Goal: Check status: Check status

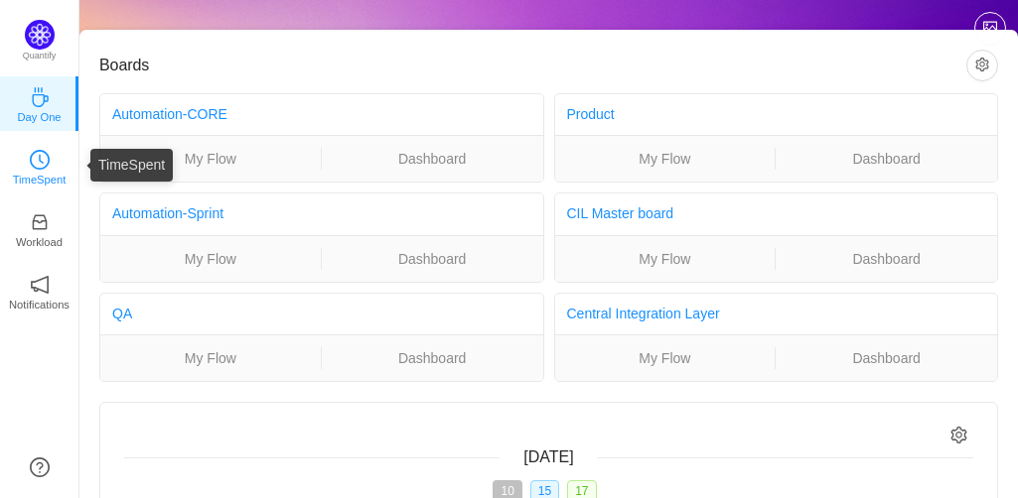
click at [28, 179] on p "TimeSpent" at bounding box center [40, 180] width 54 height 18
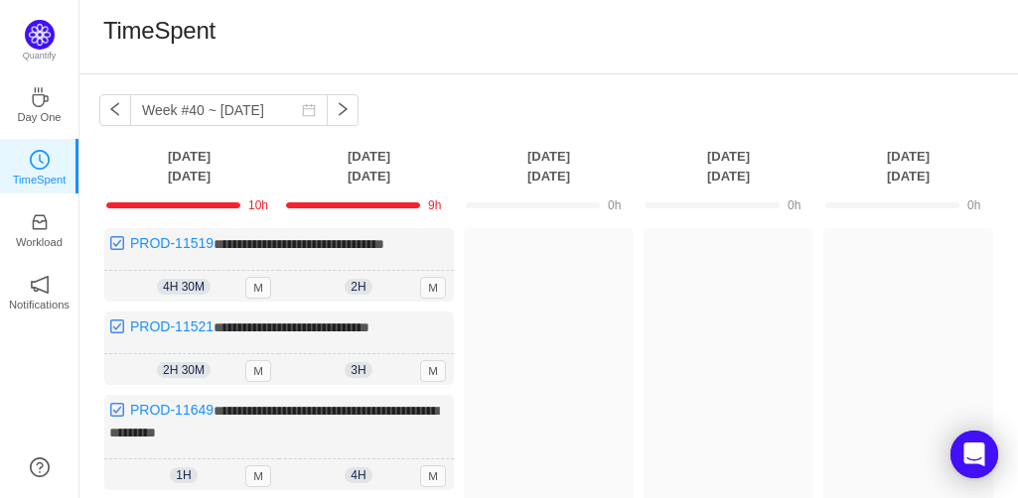
click at [91, 106] on div "**********" at bounding box center [548, 497] width 938 height 846
click at [116, 118] on button "button" at bounding box center [115, 110] width 32 height 32
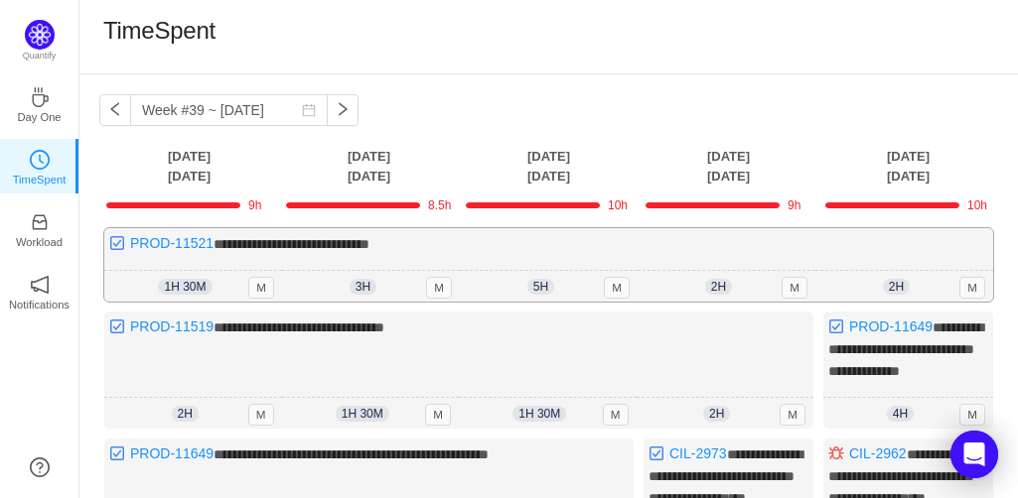
click at [822, 230] on div "**********" at bounding box center [548, 264] width 889 height 73
click at [979, 230] on div "**********" at bounding box center [548, 264] width 889 height 73
click at [121, 106] on button "button" at bounding box center [115, 110] width 32 height 32
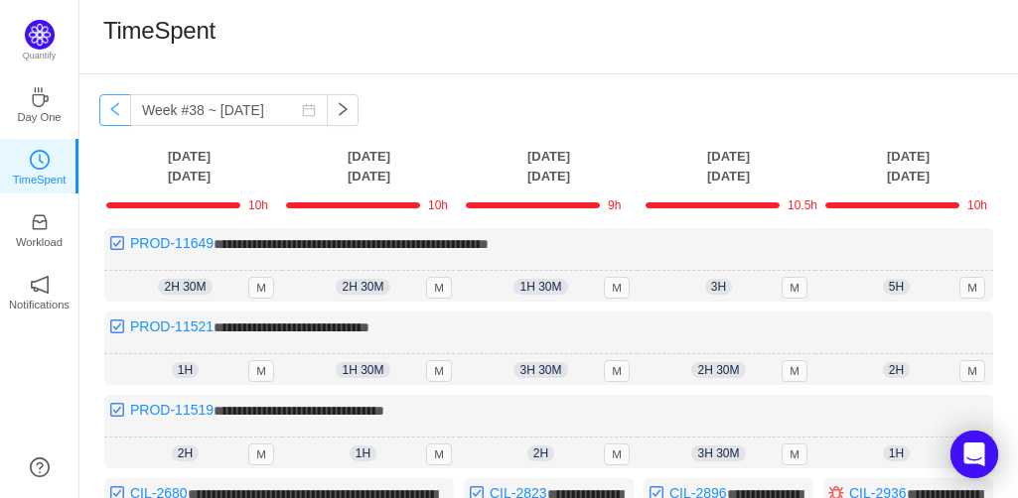
click at [106, 116] on button "button" at bounding box center [115, 110] width 32 height 32
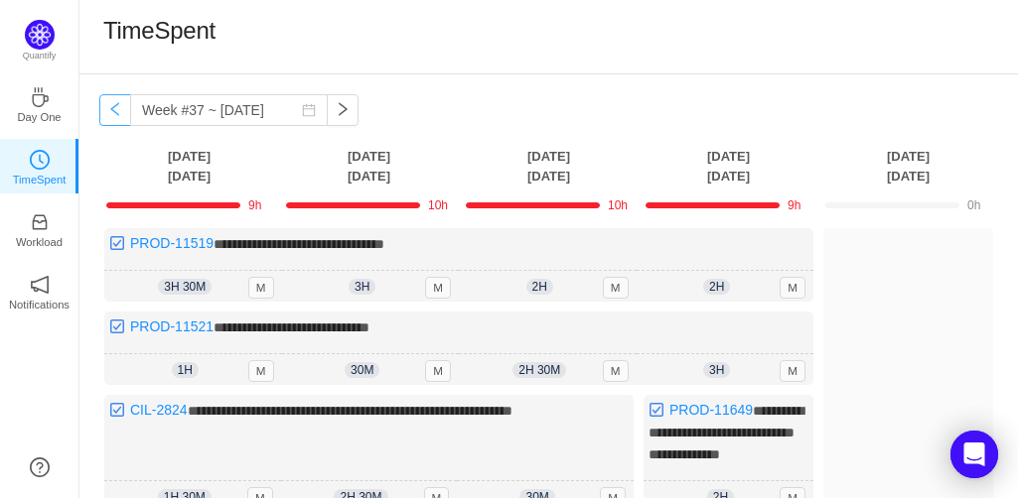
click at [117, 108] on button "button" at bounding box center [115, 110] width 32 height 32
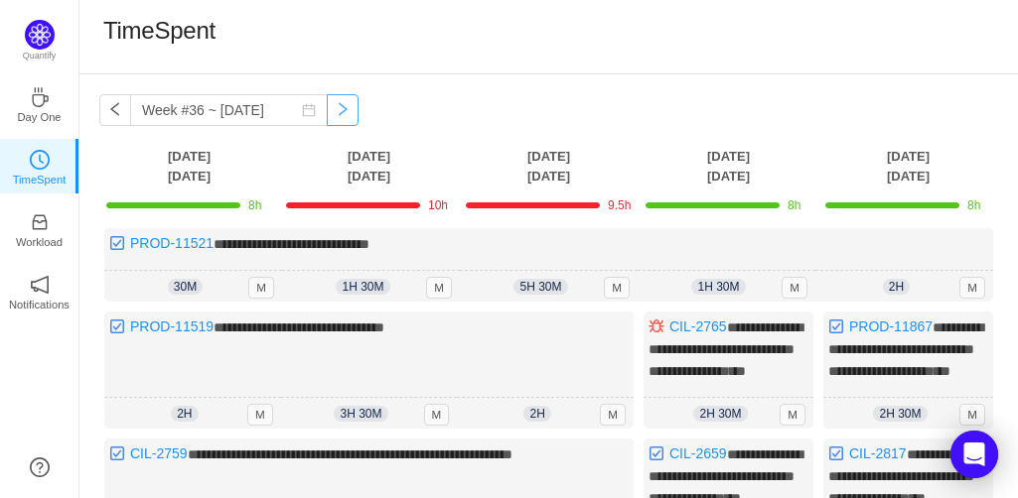
click at [328, 115] on button "button" at bounding box center [343, 110] width 32 height 32
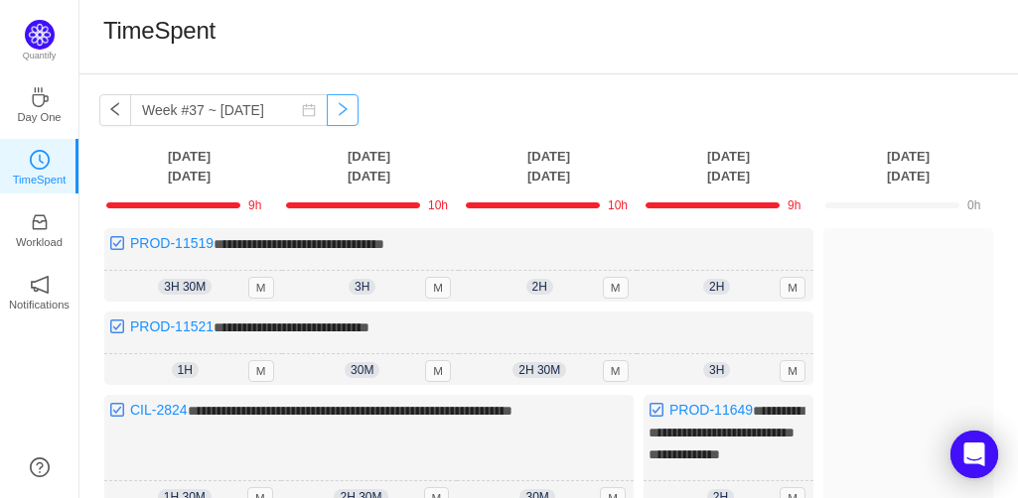
click at [328, 115] on button "button" at bounding box center [343, 110] width 32 height 32
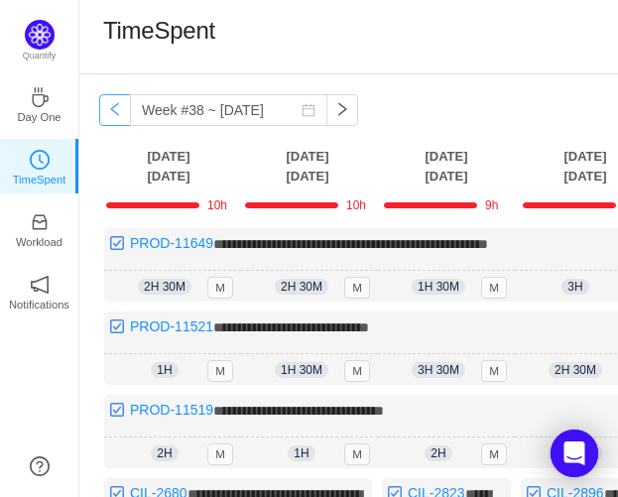
click at [117, 116] on button "button" at bounding box center [115, 110] width 32 height 32
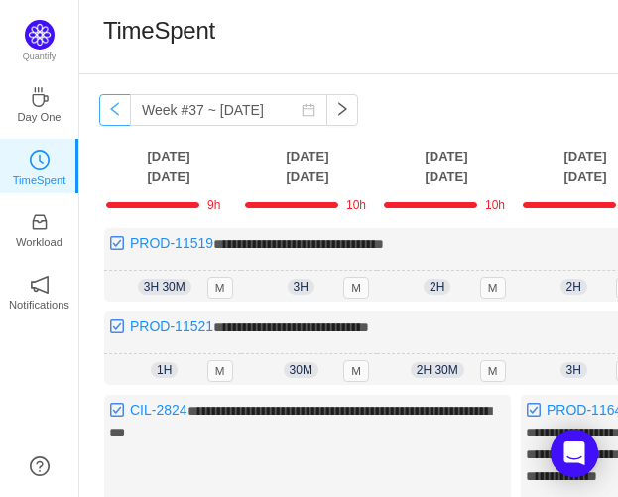
click at [117, 116] on button "button" at bounding box center [115, 110] width 32 height 32
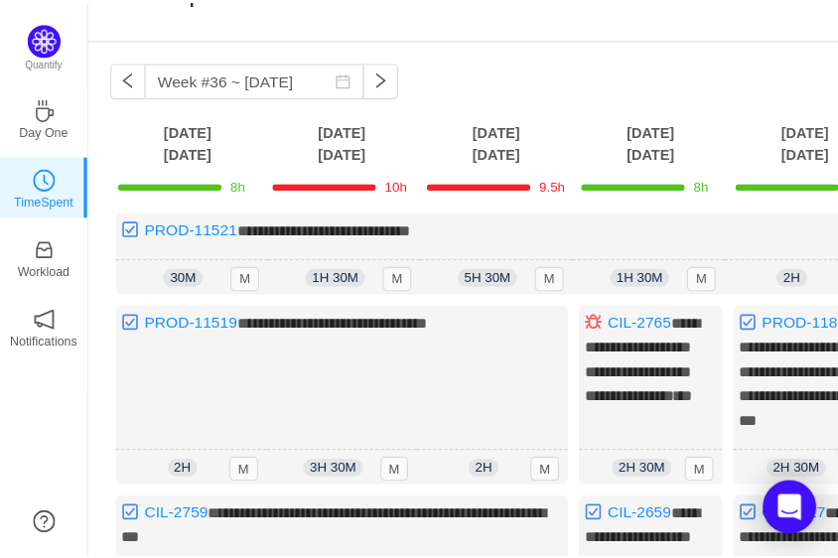
scroll to position [40, 0]
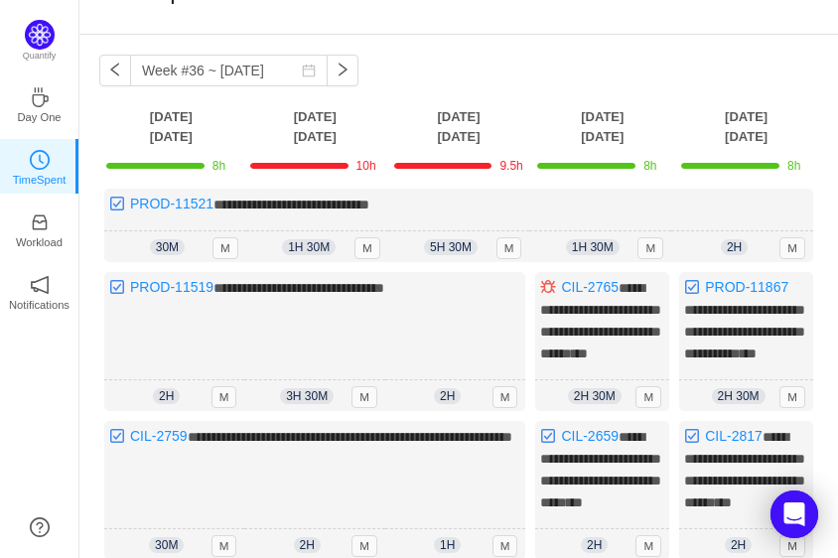
drag, startPoint x: 593, startPoint y: 7, endPoint x: 441, endPoint y: 49, distance: 157.5
click at [342, 64] on button "button" at bounding box center [343, 71] width 32 height 32
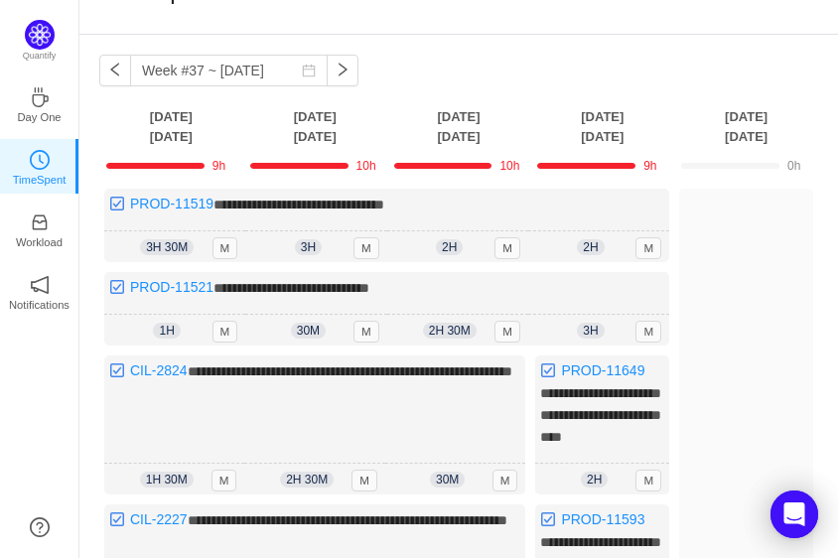
scroll to position [83, 0]
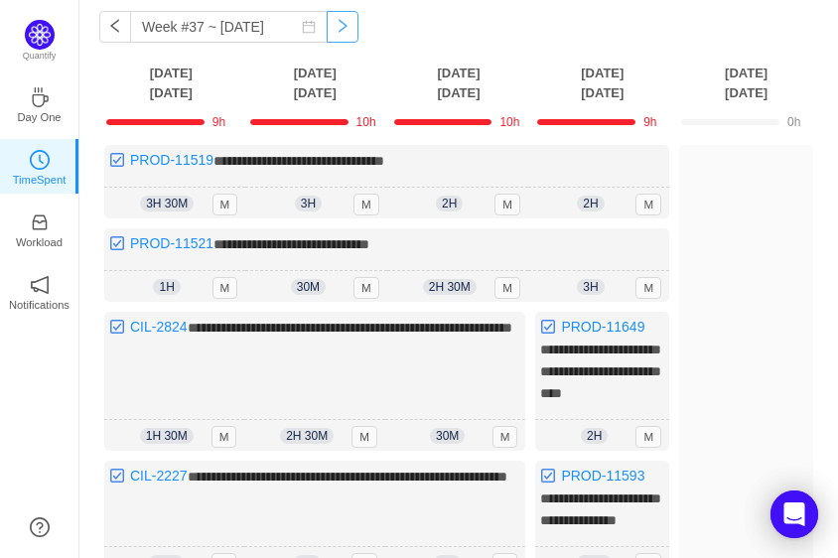
click at [336, 32] on button "button" at bounding box center [343, 27] width 32 height 32
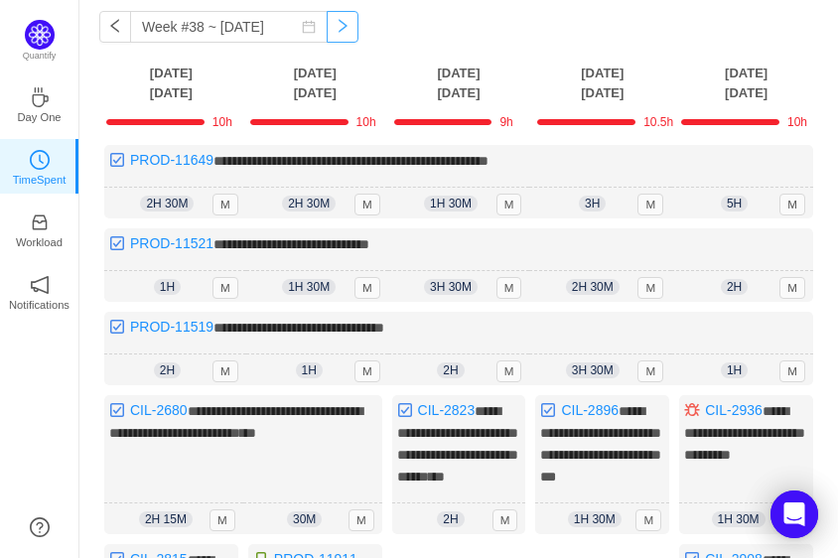
click at [335, 35] on button "button" at bounding box center [343, 27] width 32 height 32
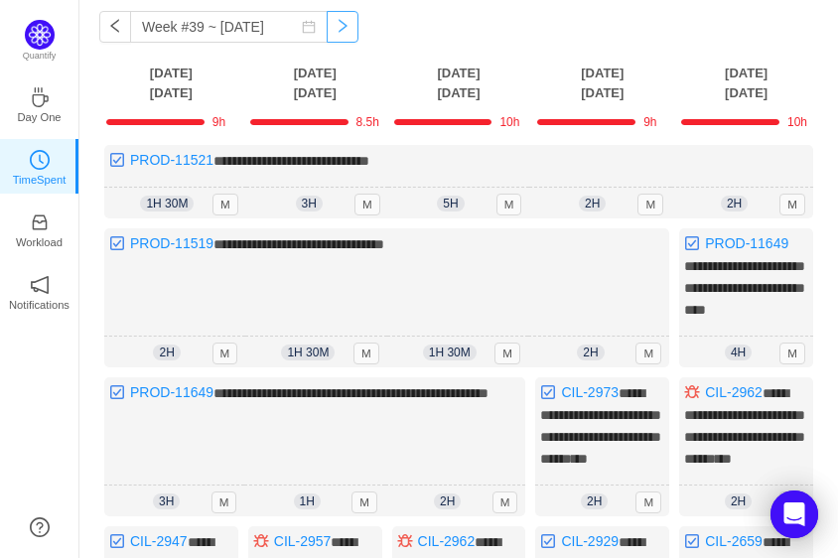
click at [327, 32] on button "button" at bounding box center [343, 27] width 32 height 32
type input "Week #40 ~ [DATE]"
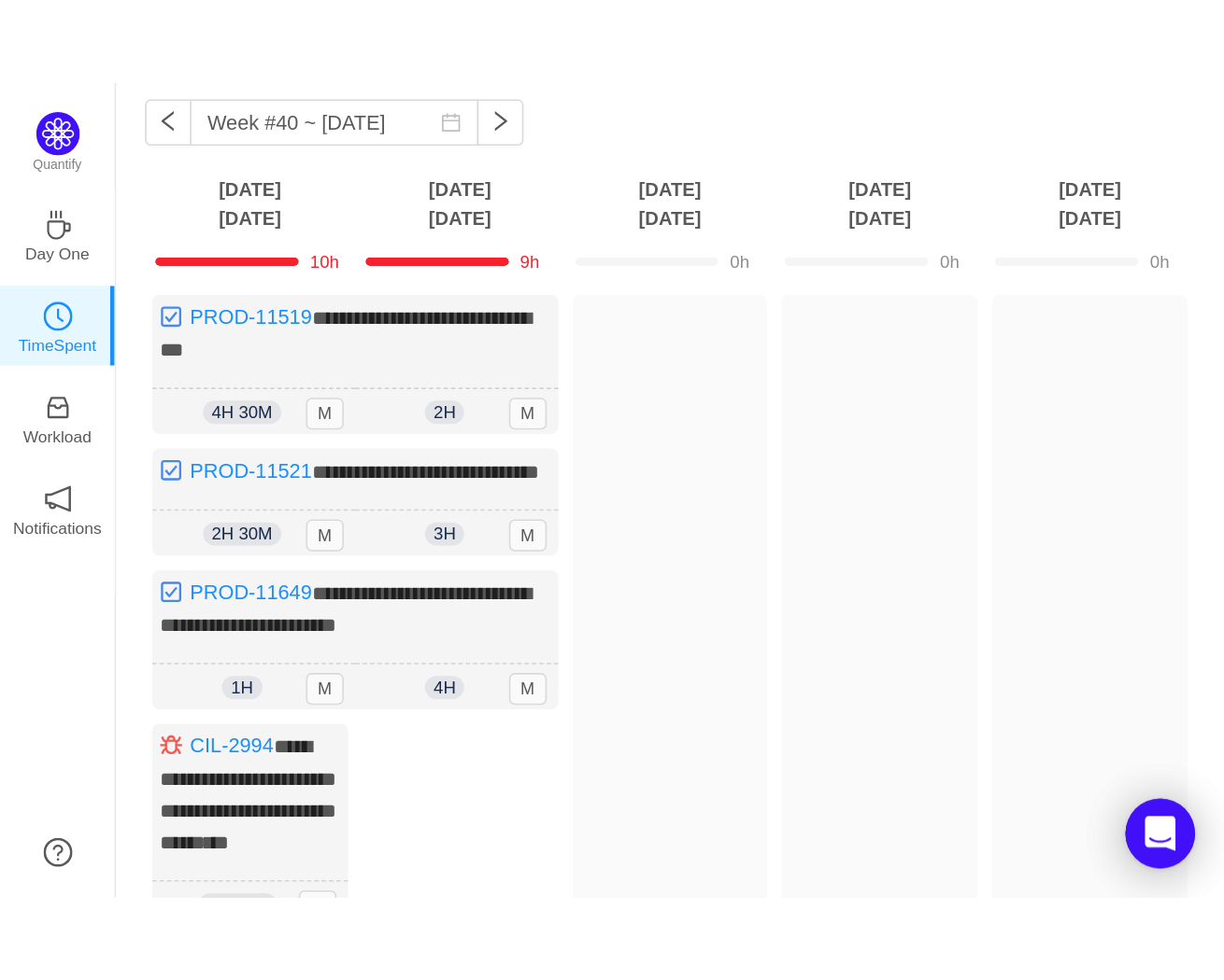
scroll to position [0, 0]
